Goal: Task Accomplishment & Management: Manage account settings

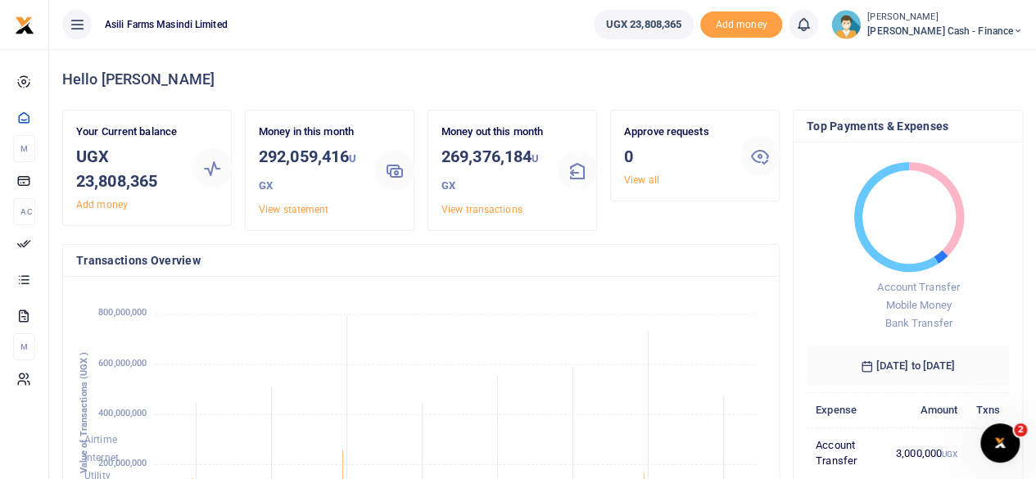
click at [990, 17] on small "[PERSON_NAME]" at bounding box center [946, 18] width 156 height 14
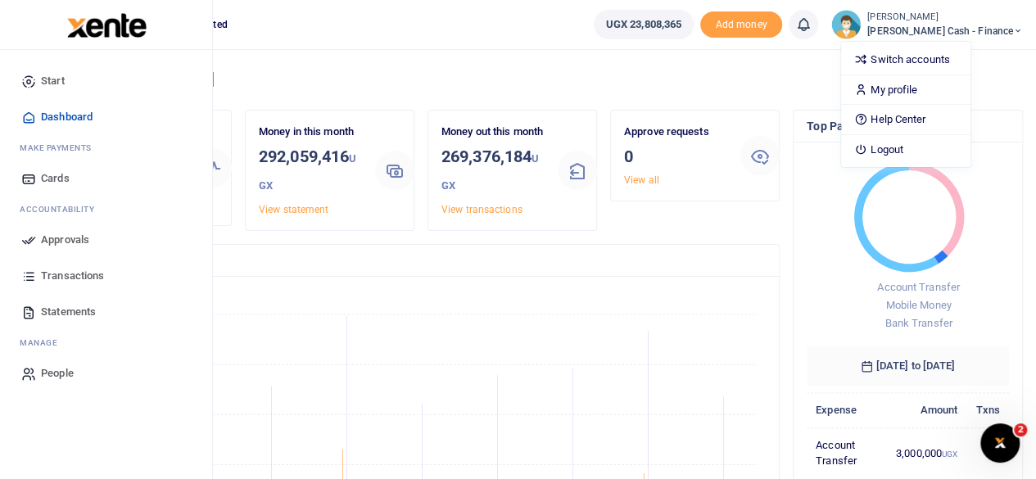
click at [51, 241] on span "Approvals" at bounding box center [65, 240] width 48 height 16
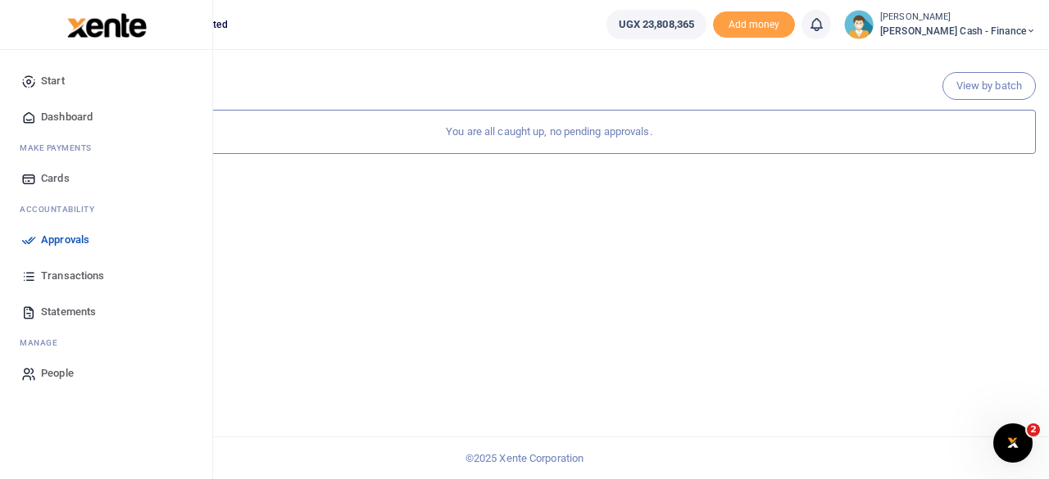
click at [69, 117] on span "Dashboard" at bounding box center [67, 117] width 52 height 16
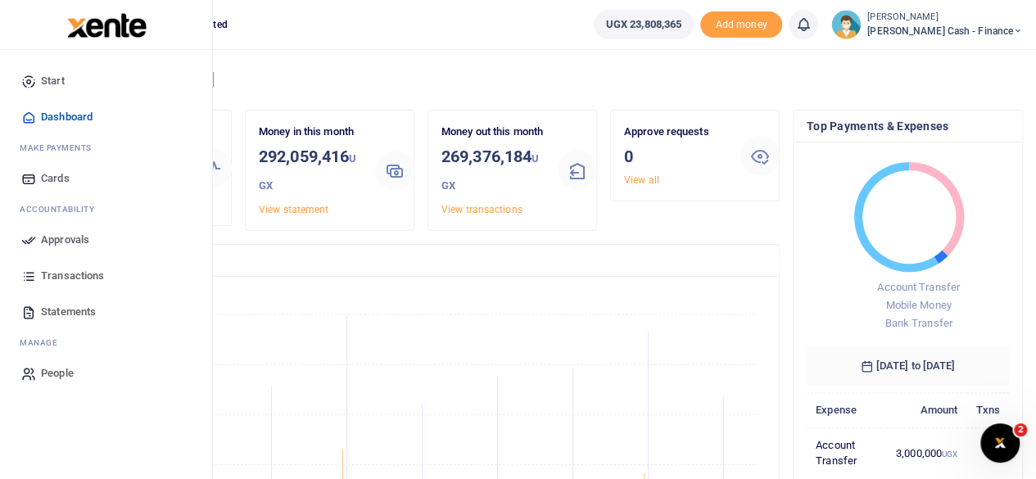
click at [63, 113] on span "Dashboard" at bounding box center [67, 117] width 52 height 16
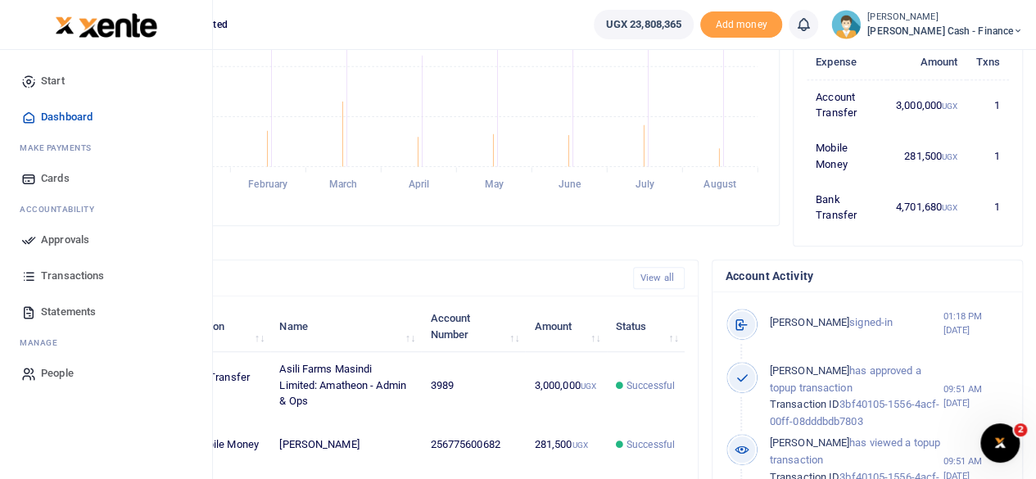
scroll to position [328, 0]
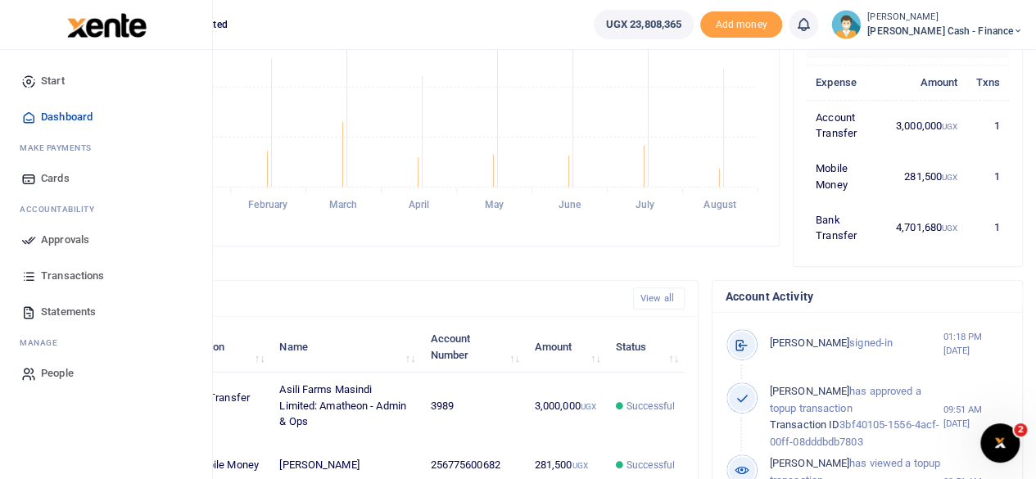
click at [50, 237] on span "Approvals" at bounding box center [65, 240] width 48 height 16
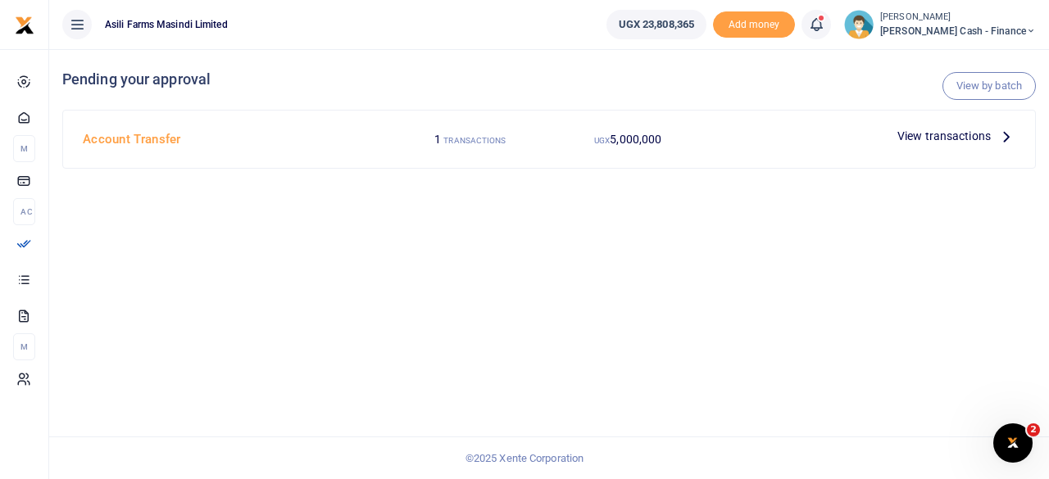
click at [993, 131] on p "View transactions" at bounding box center [956, 136] width 118 height 18
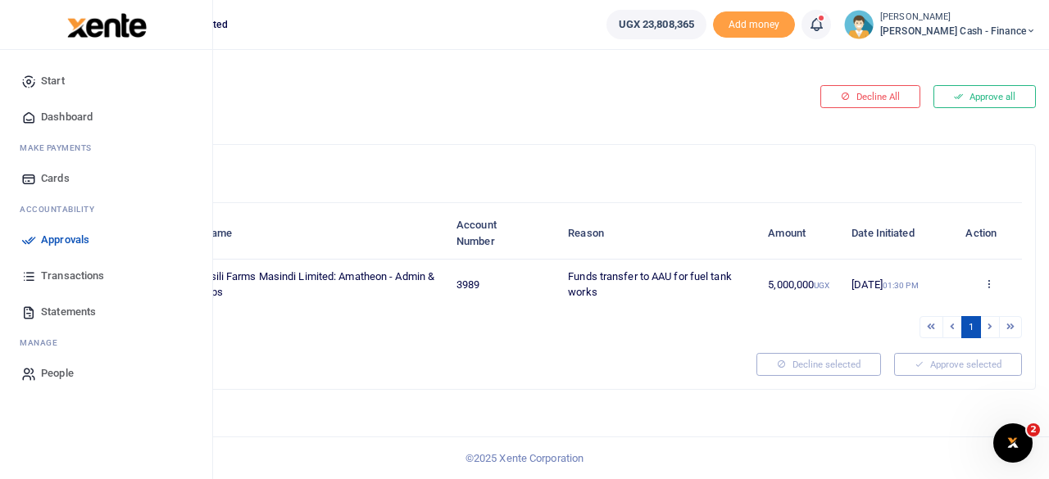
click at [61, 237] on span "Approvals" at bounding box center [65, 240] width 48 height 16
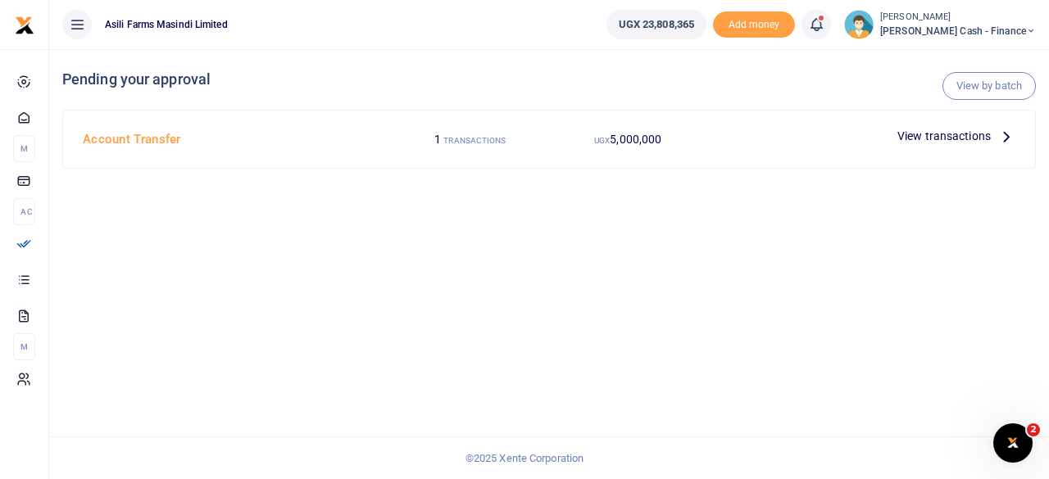
click at [974, 132] on span "View transactions" at bounding box center [943, 136] width 93 height 18
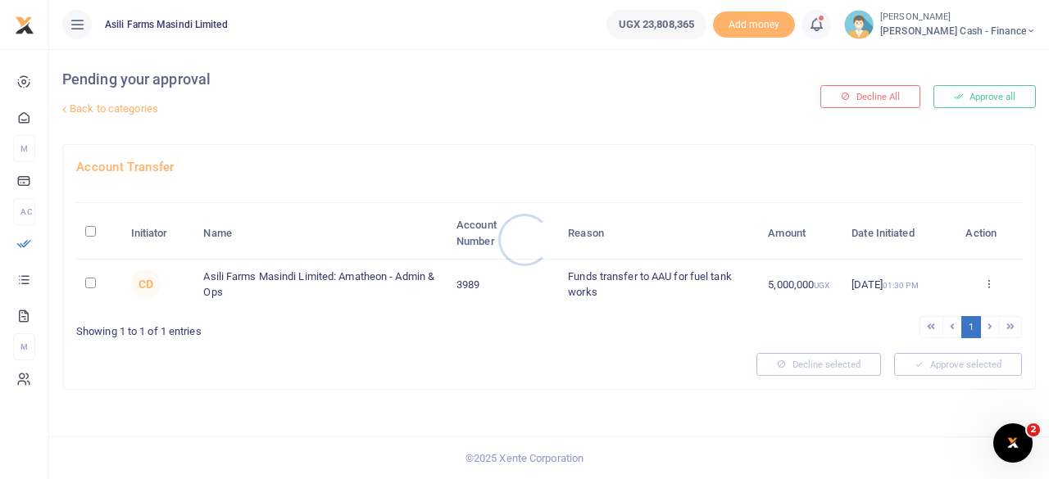
click at [989, 283] on div at bounding box center [524, 239] width 1049 height 479
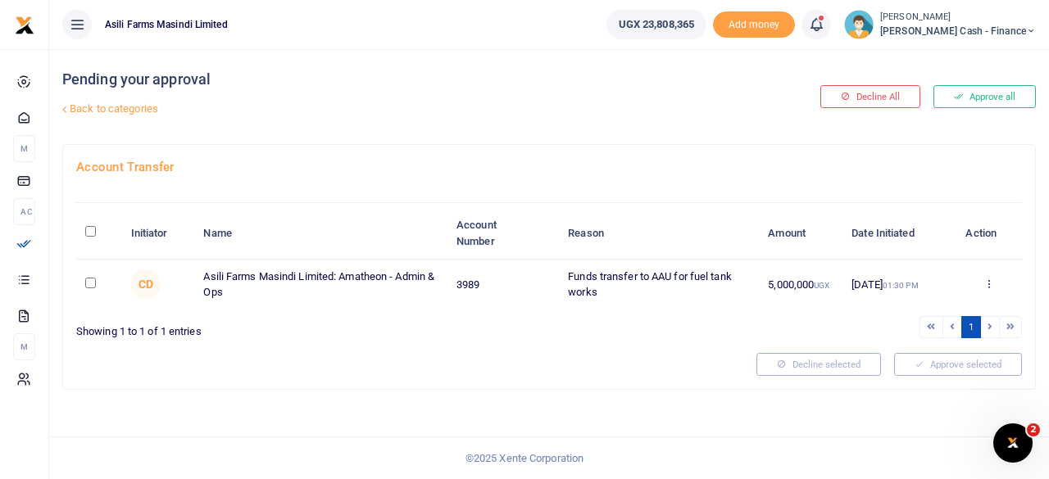
click at [989, 283] on icon at bounding box center [988, 283] width 11 height 11
click at [913, 380] on link "Details" at bounding box center [928, 383] width 129 height 23
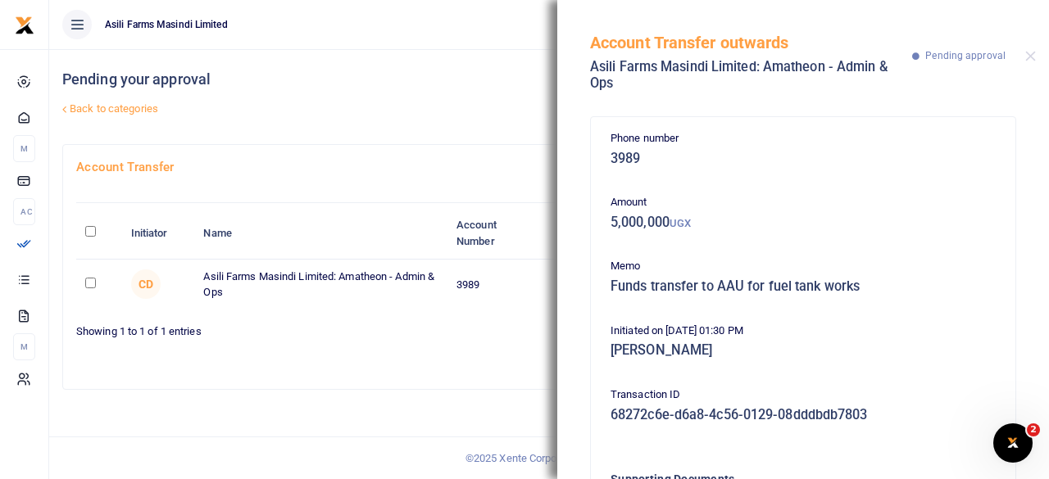
click at [443, 127] on div "Pending your approval Back to categories" at bounding box center [384, 96] width 645 height 95
click at [1028, 53] on button "Close" at bounding box center [1030, 56] width 11 height 11
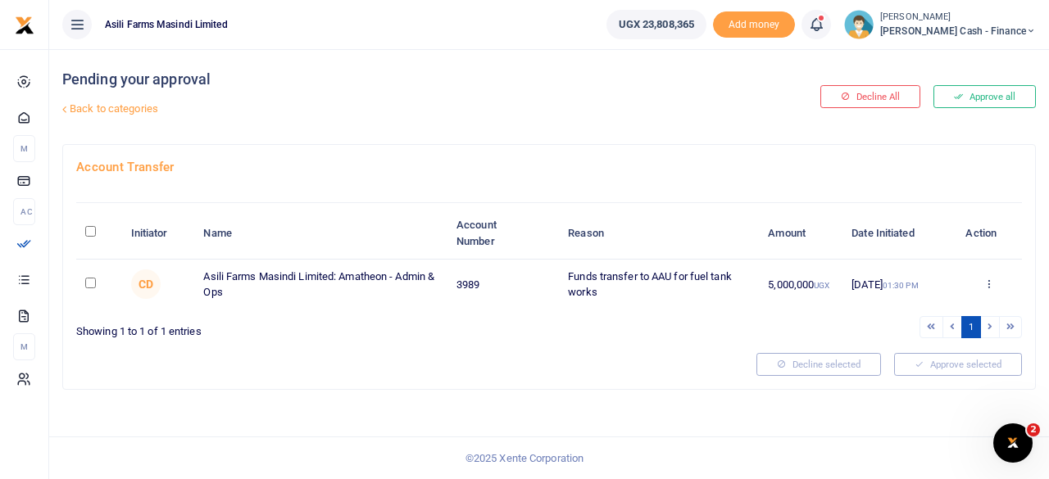
click at [83, 282] on td at bounding box center [98, 285] width 45 height 50
click at [90, 281] on input "checkbox" at bounding box center [90, 283] width 11 height 11
checkbox input "true"
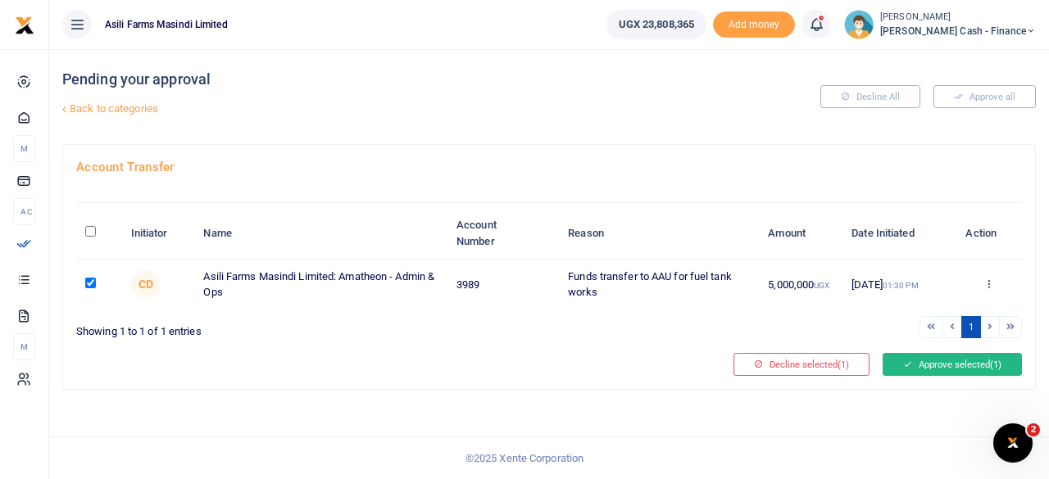
click at [924, 366] on button "Approve selected (1)" at bounding box center [951, 364] width 139 height 23
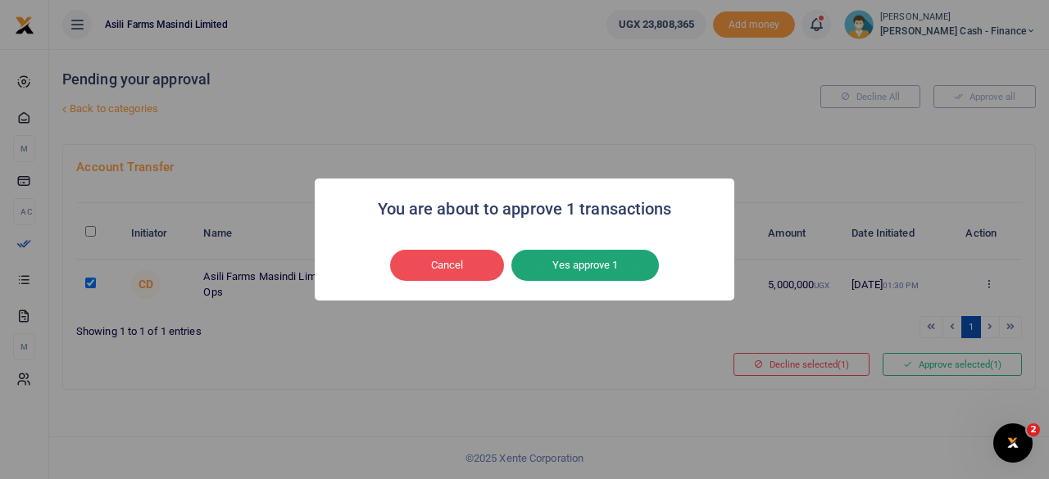
click at [597, 276] on button "Yes approve 1" at bounding box center [584, 265] width 147 height 31
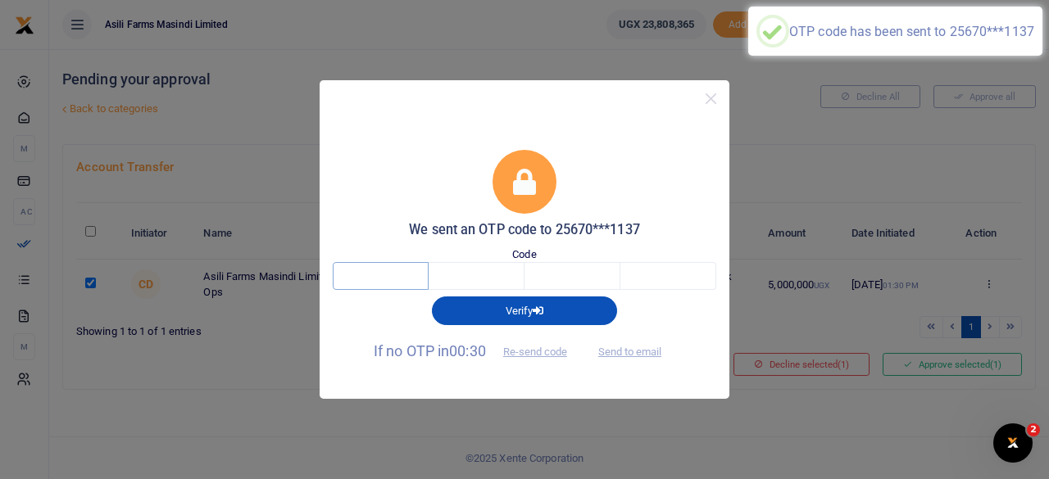
click at [395, 271] on input "text" at bounding box center [381, 276] width 96 height 28
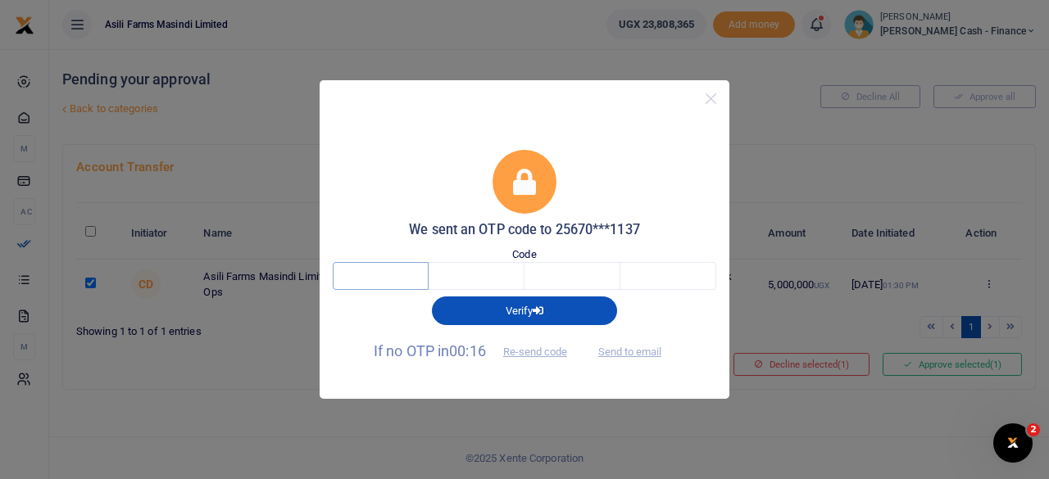
click at [381, 280] on input "text" at bounding box center [381, 276] width 96 height 28
type input "7"
type input "5"
type input "9"
type input "4"
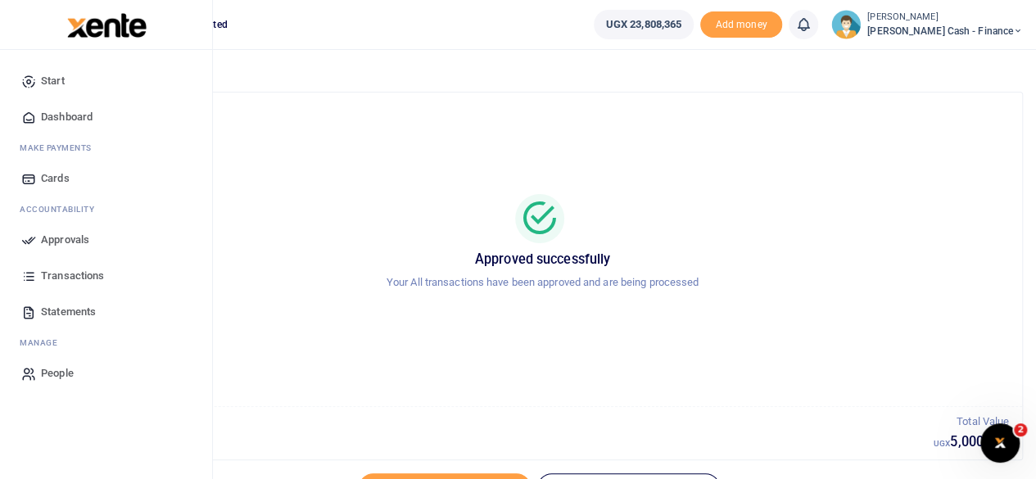
click at [52, 241] on span "Approvals" at bounding box center [65, 240] width 48 height 16
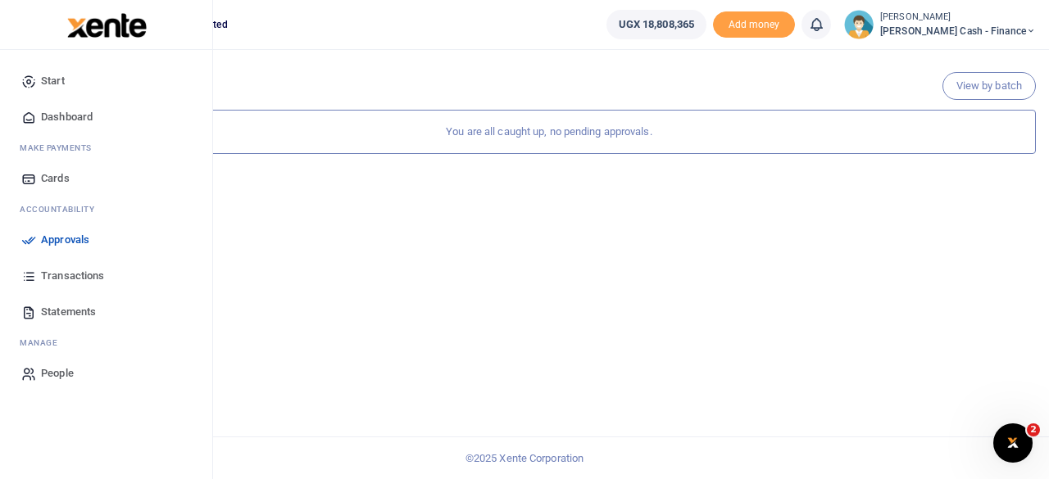
click at [66, 112] on span "Dashboard" at bounding box center [67, 117] width 52 height 16
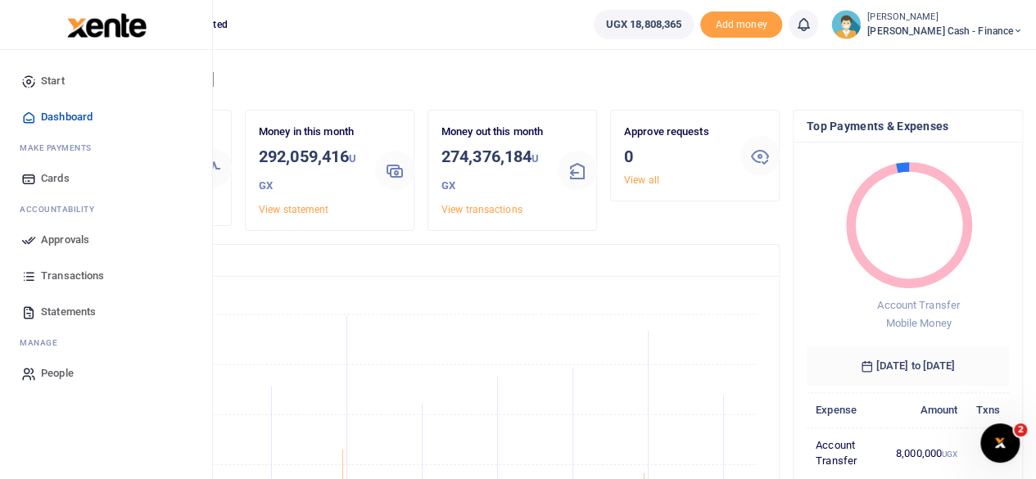
click at [74, 114] on span "Dashboard" at bounding box center [67, 117] width 52 height 16
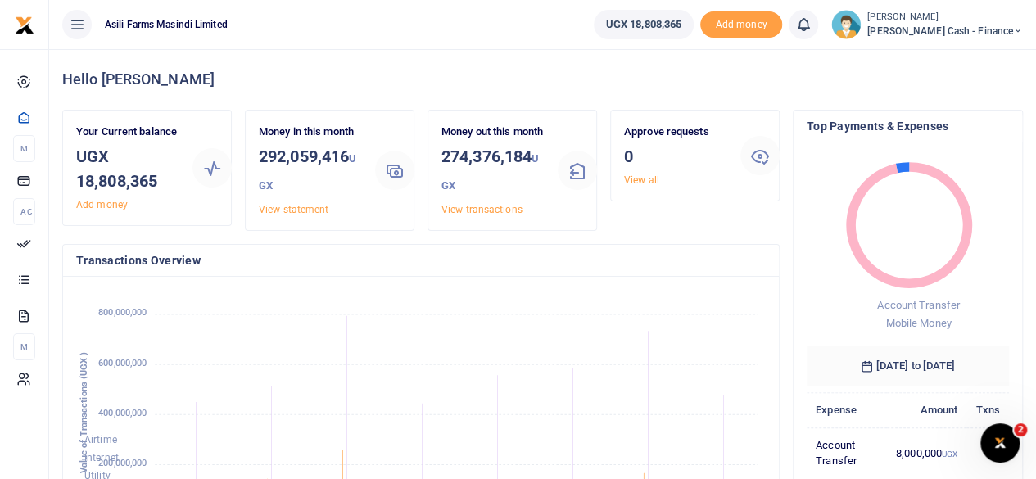
click at [1004, 27] on span "[PERSON_NAME] Cash - Finance" at bounding box center [946, 31] width 156 height 15
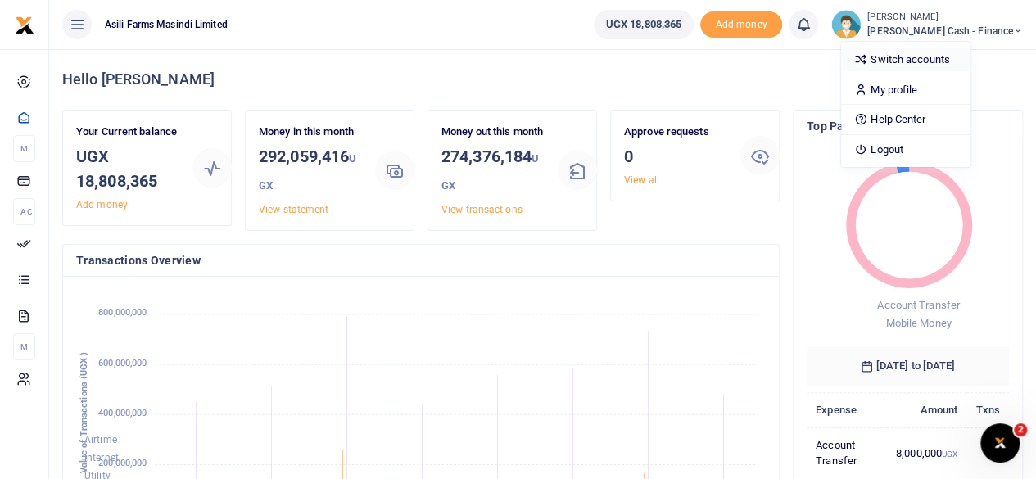
click at [953, 61] on link "Switch accounts" at bounding box center [905, 59] width 129 height 23
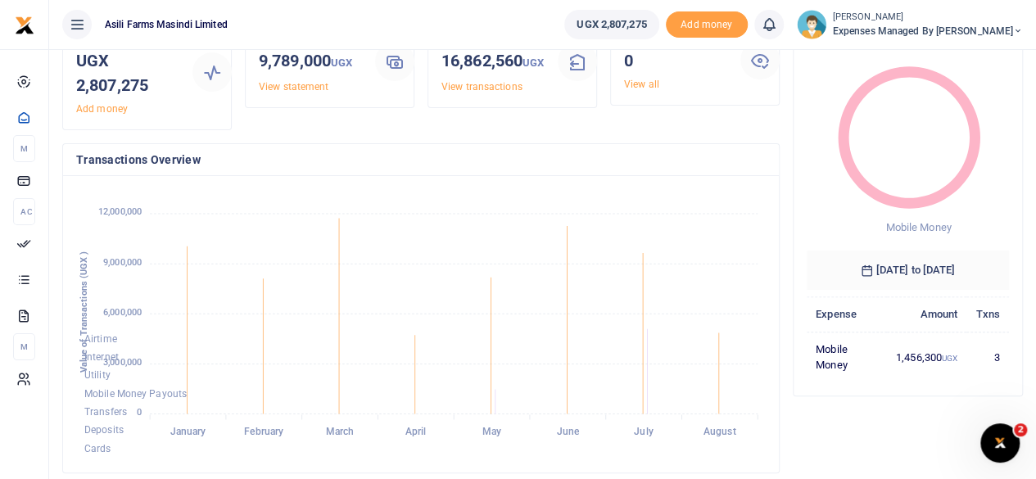
scroll to position [82, 0]
